Goal: Task Accomplishment & Management: Use online tool/utility

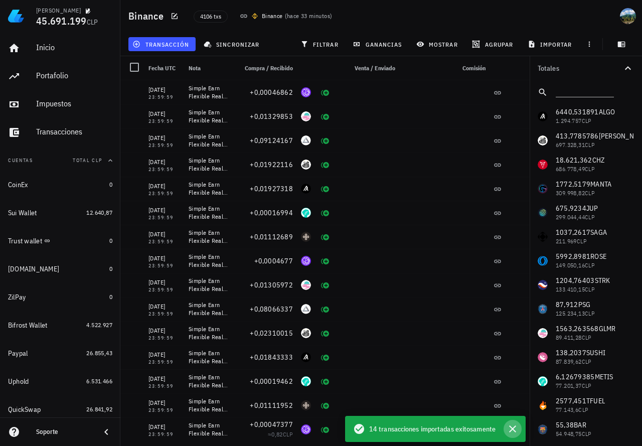
click at [512, 428] on icon "button" at bounding box center [512, 429] width 7 height 7
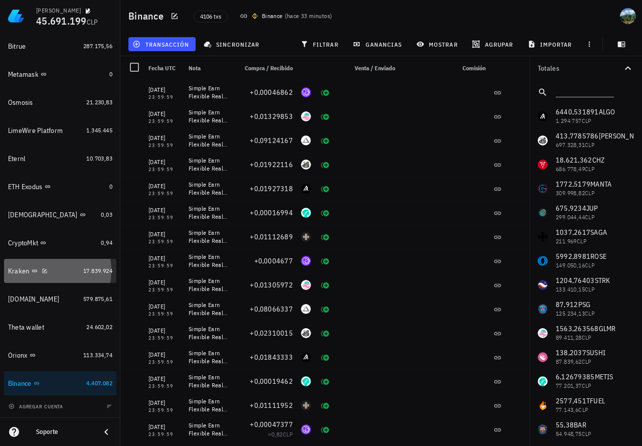
click at [71, 269] on div "Kraken" at bounding box center [43, 272] width 71 height 10
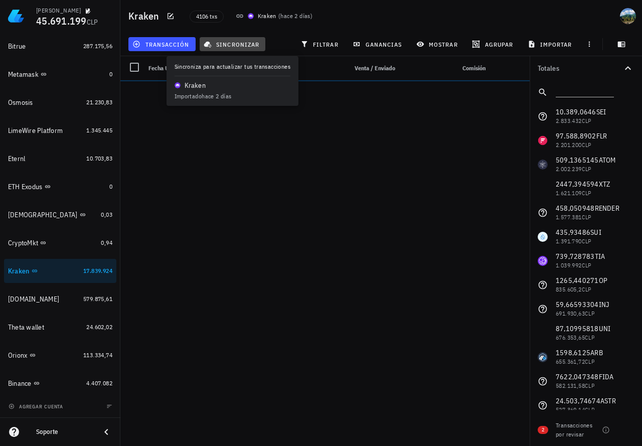
click at [241, 45] on span "sincronizar" at bounding box center [233, 44] width 54 height 8
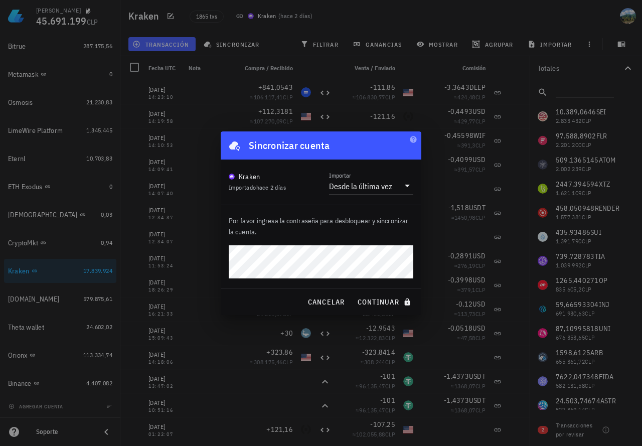
click at [353, 293] on button "continuar" at bounding box center [385, 302] width 64 height 18
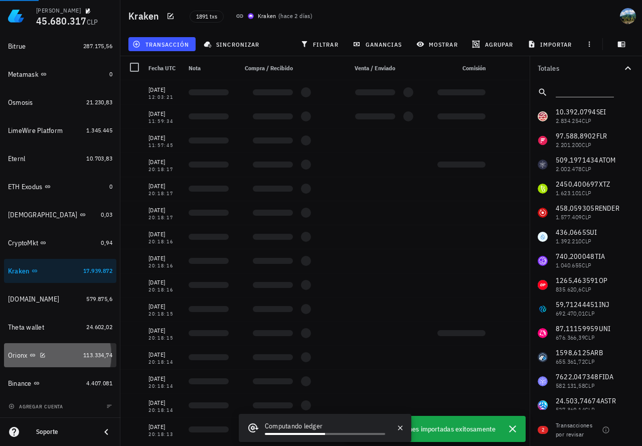
click at [93, 359] on div "113.334,74" at bounding box center [97, 355] width 29 height 10
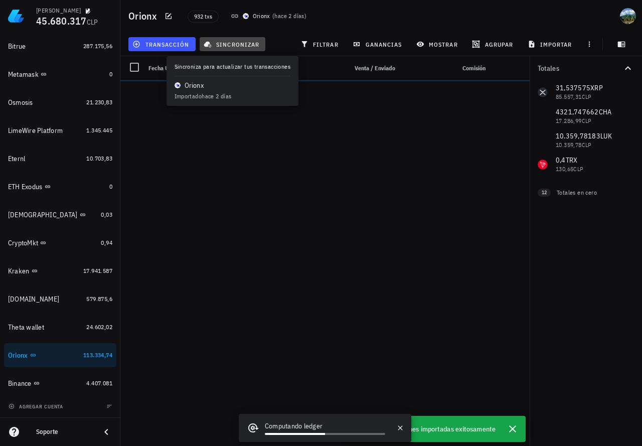
click at [229, 43] on span "sincronizar" at bounding box center [233, 44] width 54 height 8
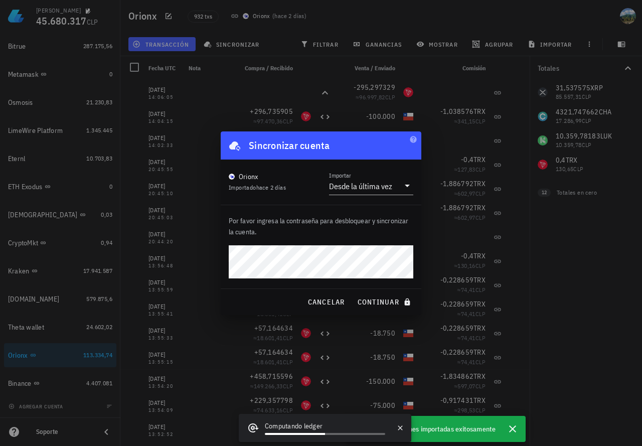
click at [353, 293] on button "continuar" at bounding box center [385, 302] width 64 height 18
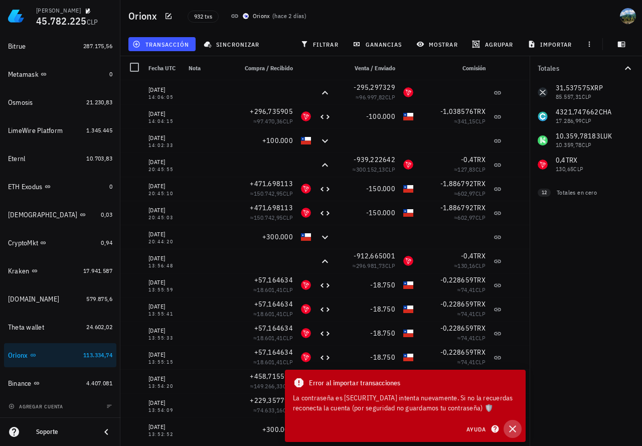
click at [516, 429] on icon "button" at bounding box center [513, 429] width 12 height 12
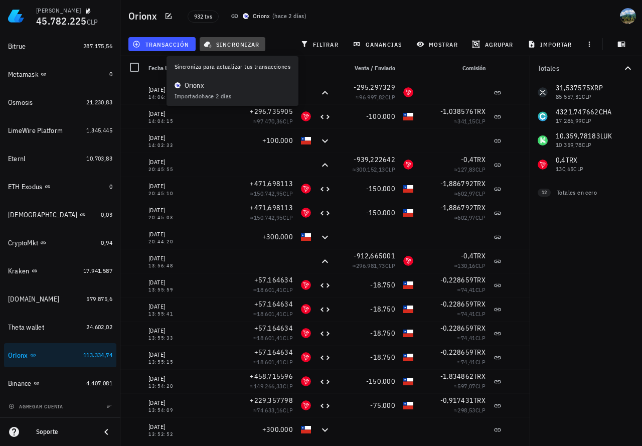
click at [229, 43] on span "sincronizar" at bounding box center [233, 44] width 54 height 8
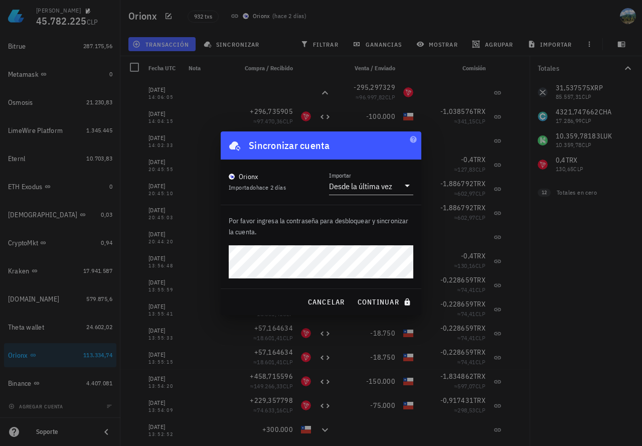
click at [353, 293] on button "continuar" at bounding box center [385, 302] width 64 height 18
